Goal: Information Seeking & Learning: Learn about a topic

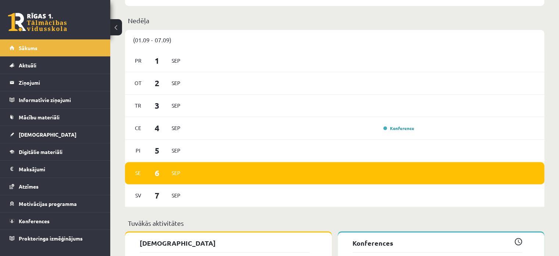
scroll to position [379, 0]
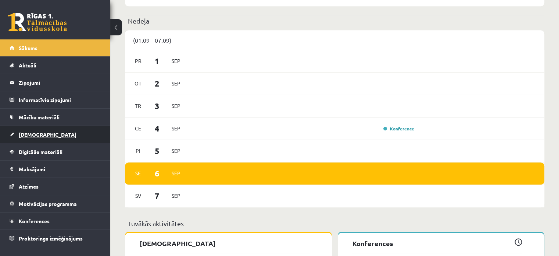
click at [38, 136] on span "[DEMOGRAPHIC_DATA]" at bounding box center [48, 134] width 58 height 7
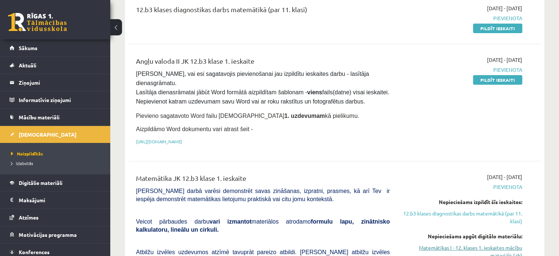
scroll to position [98, 0]
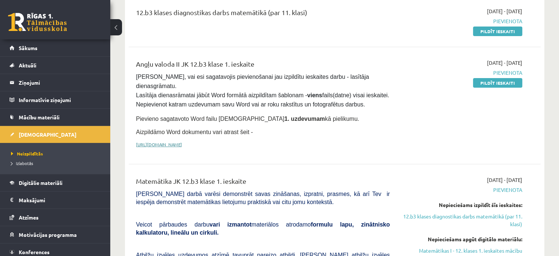
click at [182, 141] on link "[URL][DOMAIN_NAME]" at bounding box center [159, 144] width 46 height 6
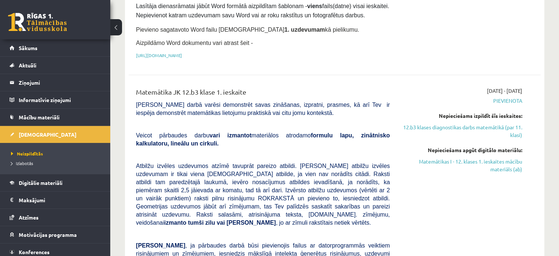
scroll to position [187, 0]
click at [436, 157] on link "Matemātikas I - 12. klases 1. ieskaites mācību materiāls (ab)" at bounding box center [461, 164] width 121 height 15
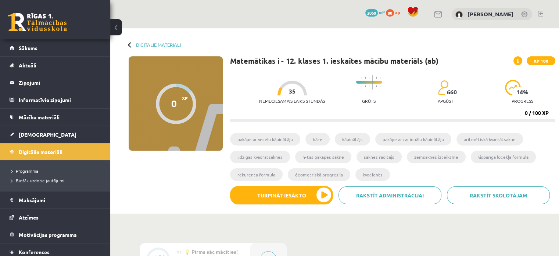
click at [320, 111] on div "Nepieciešamais laiks stundās 35 Grūts 660 apgūst 14 % progress 0 / 100 XP" at bounding box center [392, 96] width 325 height 50
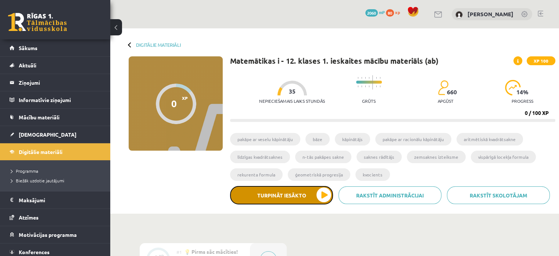
click at [311, 194] on button "Turpināt iesākto" at bounding box center [281, 195] width 103 height 18
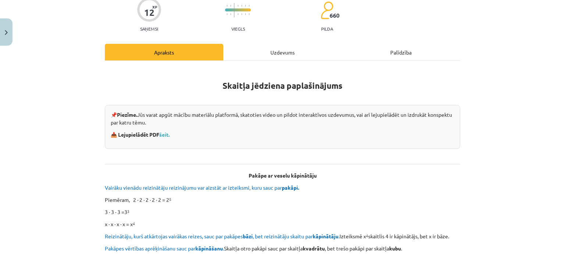
scroll to position [51, 0]
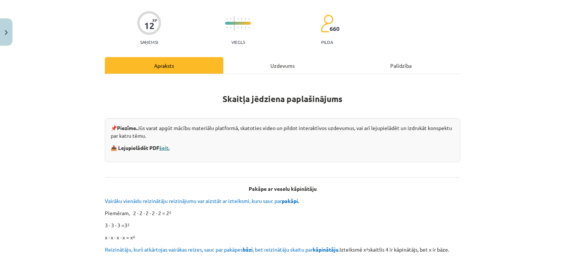
click at [164, 147] on link "šeit." at bounding box center [164, 147] width 10 height 7
